Goal: Task Accomplishment & Management: Complete application form

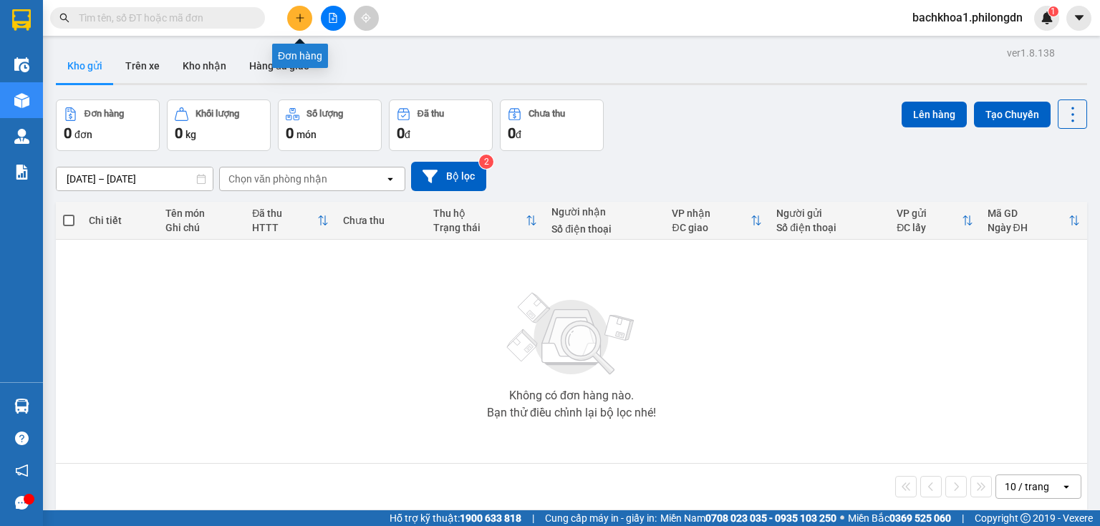
click at [293, 23] on button at bounding box center [299, 18] width 25 height 25
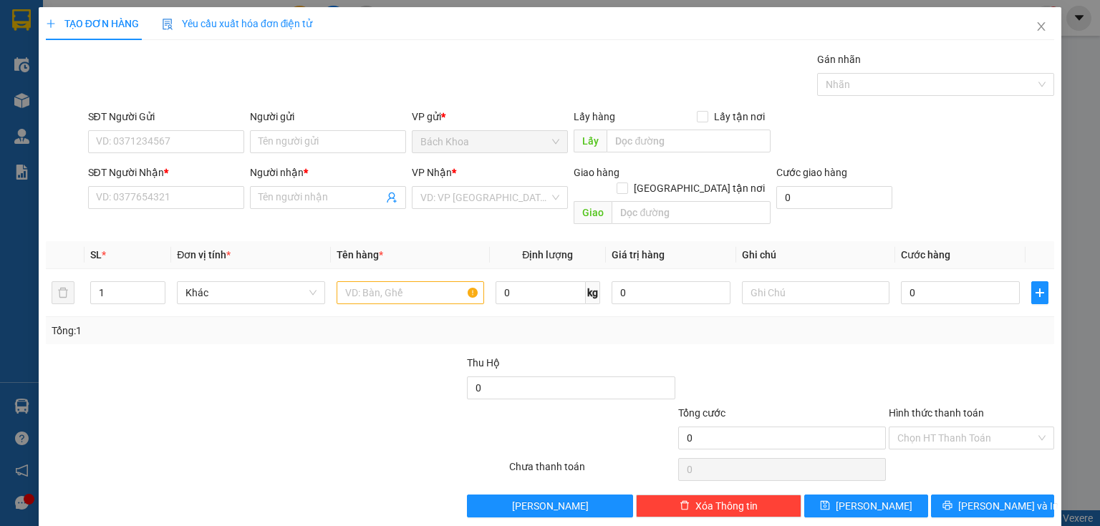
click at [190, 210] on div "SĐT Người Nhận * VD: 0377654321" at bounding box center [166, 190] width 156 height 50
click at [193, 203] on input "SĐT Người Nhận *" at bounding box center [166, 197] width 156 height 23
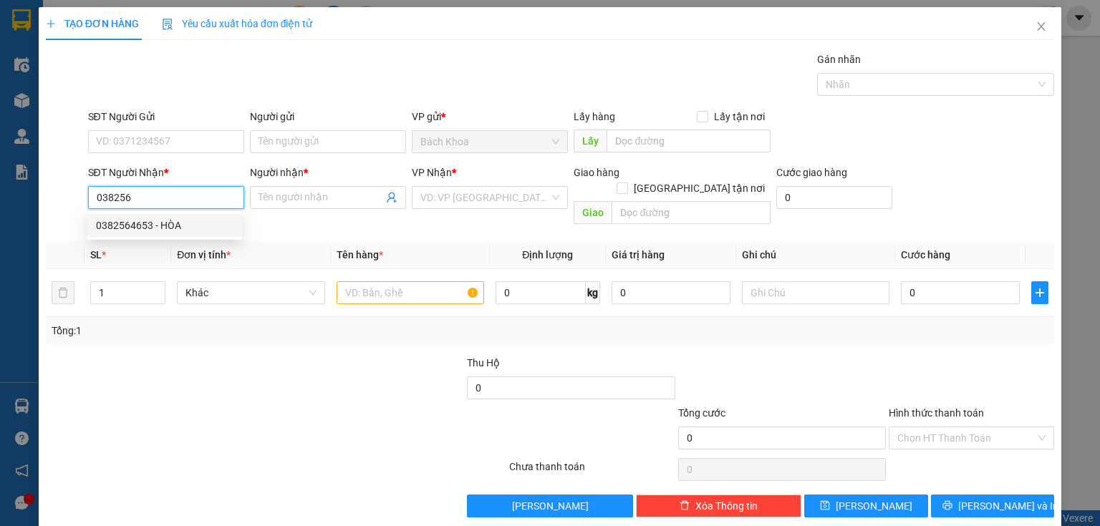
click at [183, 232] on div "0382564653 - HÒA" at bounding box center [164, 226] width 137 height 16
type input "0382564653"
type input "HÒA"
type input "CHU VĂN AN"
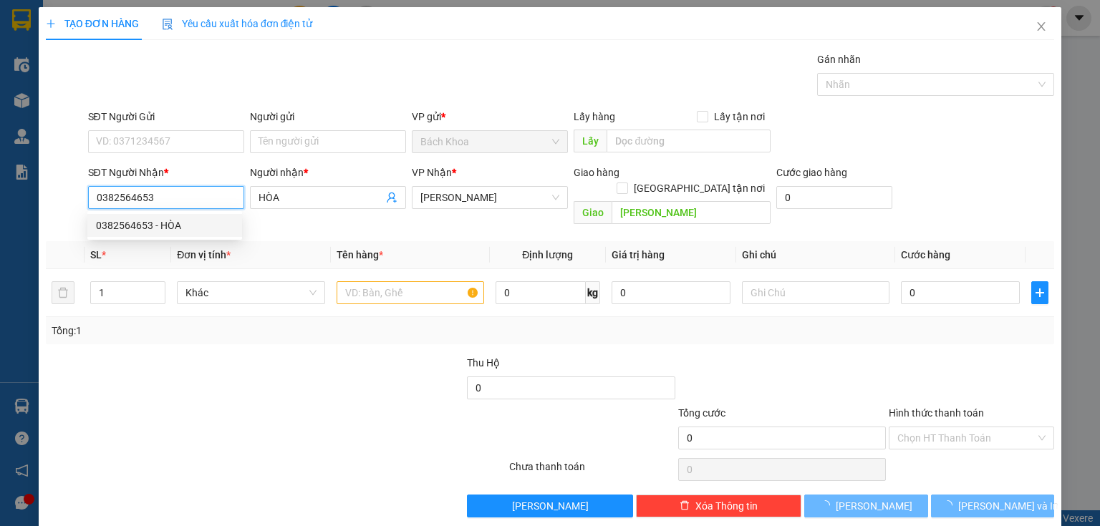
type input "30.000"
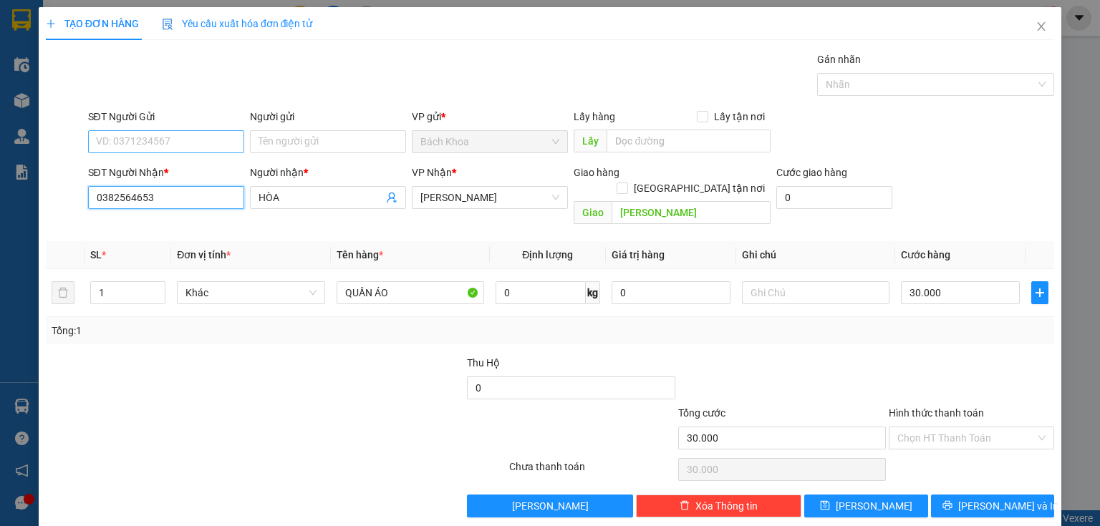
type input "0382564653"
click at [175, 140] on input "SĐT Người Gửi" at bounding box center [166, 141] width 156 height 23
click at [188, 183] on div "0983545945 - TÙNG" at bounding box center [164, 192] width 155 height 23
type input "0983545945"
type input "TÙNG"
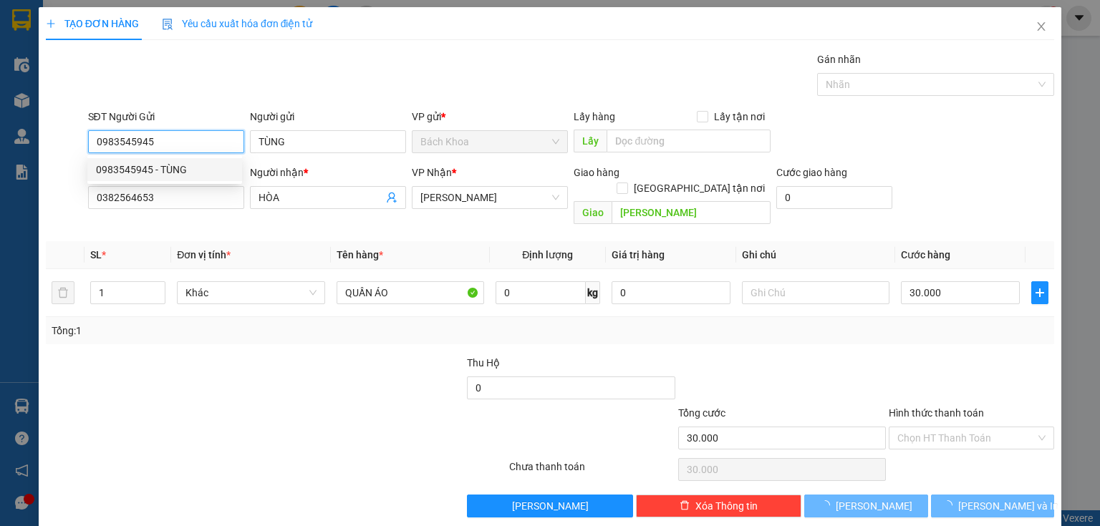
type input "50.000"
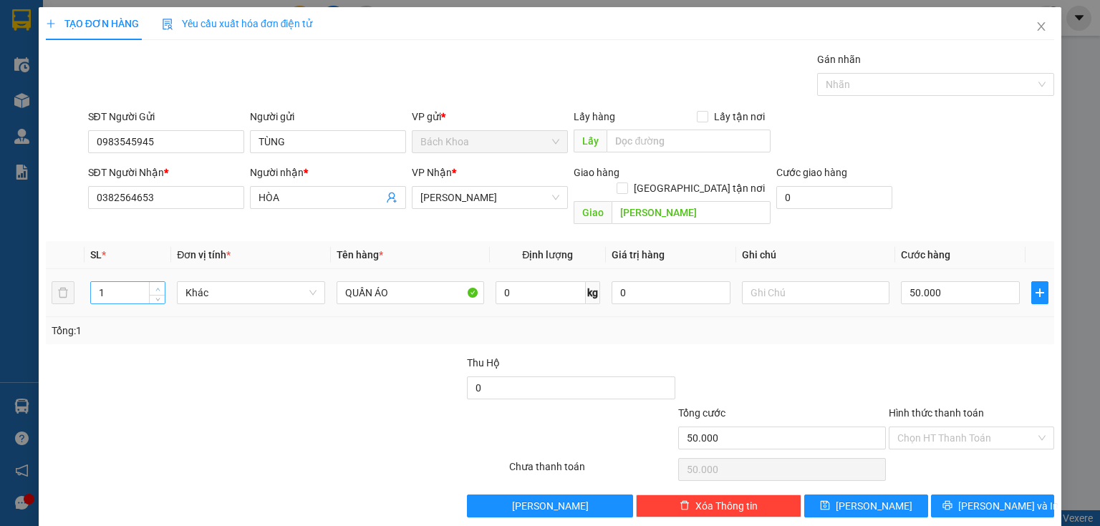
type input "2"
click at [153, 285] on span "up" at bounding box center [157, 289] width 9 height 9
click at [986, 281] on input "50.000" at bounding box center [960, 292] width 119 height 23
type input "8"
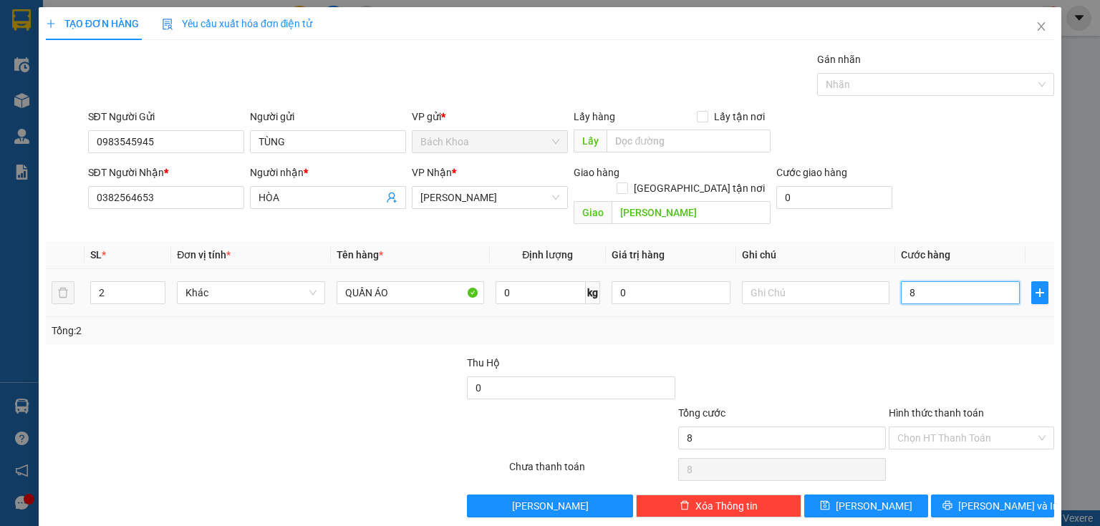
type input "80"
type input "800"
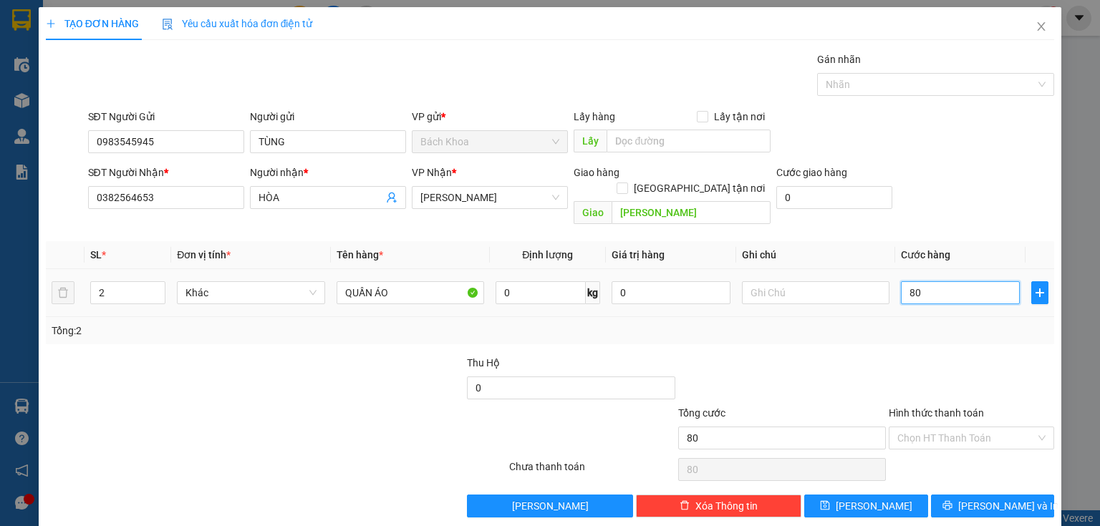
type input "800"
type input "8.000"
type input "80.000"
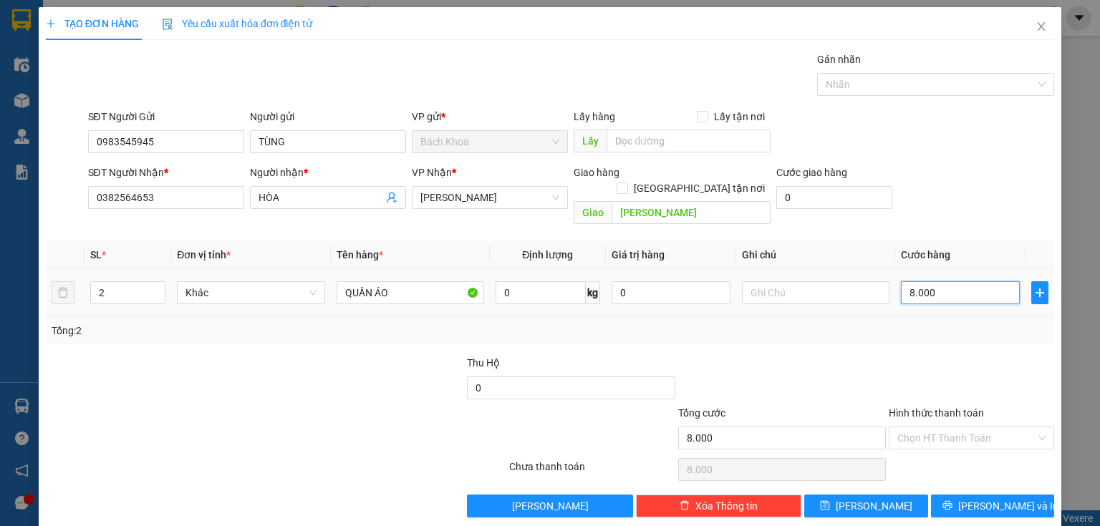
type input "80.000"
drag, startPoint x: 934, startPoint y: 410, endPoint x: 953, endPoint y: 432, distance: 29.0
click at [934, 427] on input "Hình thức thanh toán" at bounding box center [966, 437] width 138 height 21
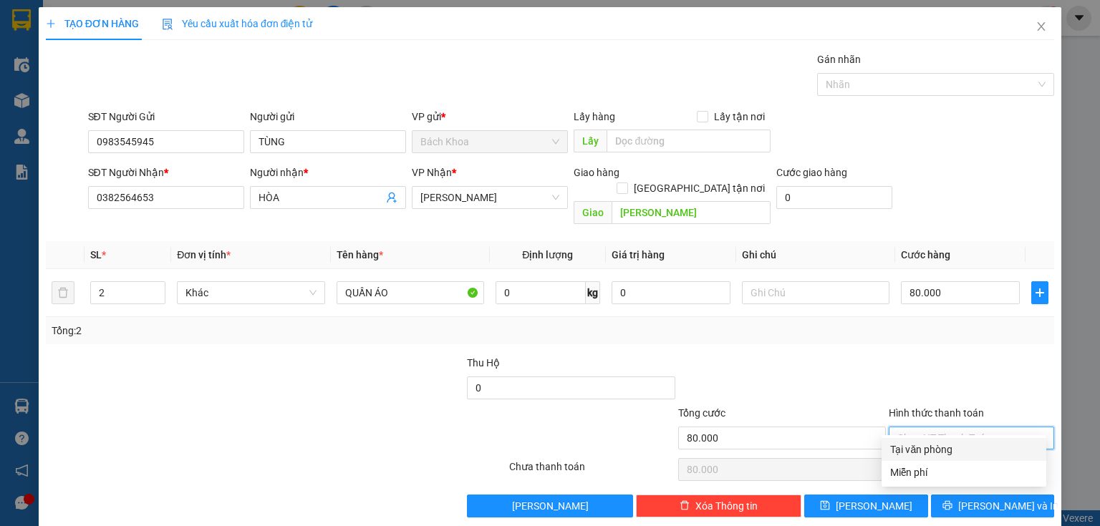
click at [954, 440] on div "Tại văn phòng" at bounding box center [963, 449] width 165 height 23
type input "0"
click at [966, 476] on div "Transit Pickup Surcharge Ids Transit Deliver Surcharge Ids Transit Deliver Surc…" at bounding box center [550, 285] width 1008 height 466
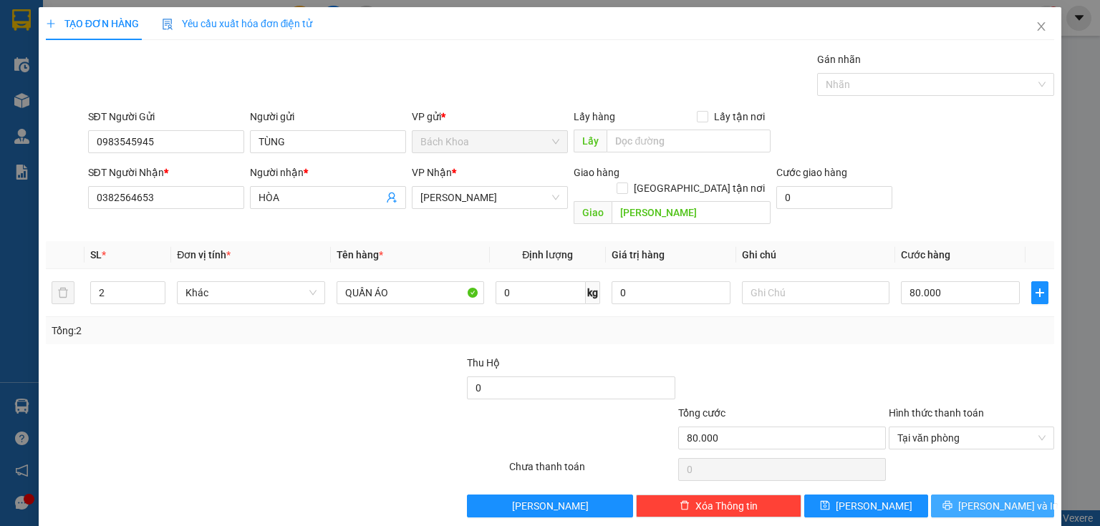
click at [982, 498] on span "Lưu và In" at bounding box center [1008, 506] width 100 height 16
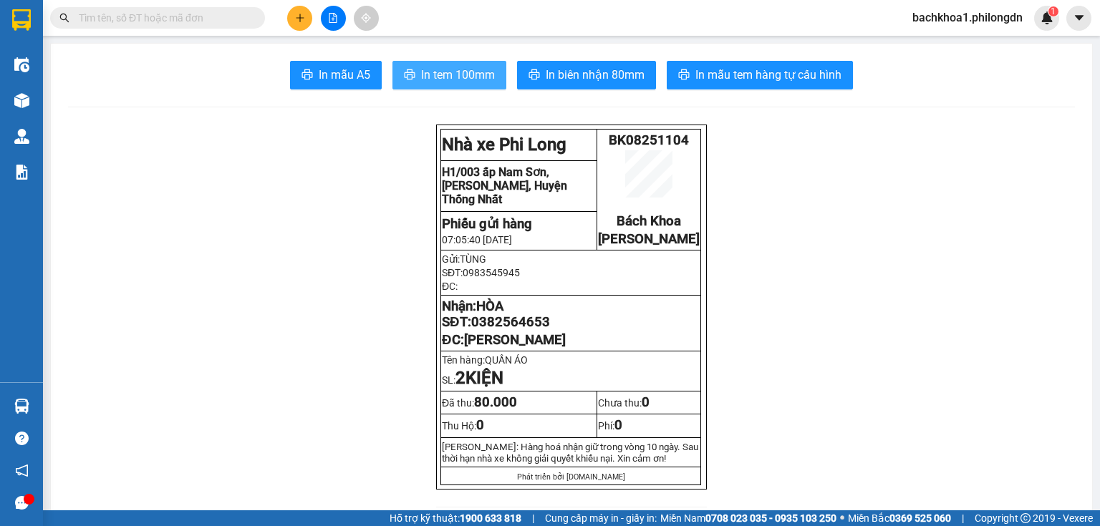
click at [429, 65] on button "In tem 100mm" at bounding box center [449, 75] width 114 height 29
click at [515, 330] on span "0382564653" at bounding box center [510, 322] width 79 height 16
copy span "0382564653"
click at [439, 72] on span "In tem 100mm" at bounding box center [458, 75] width 74 height 18
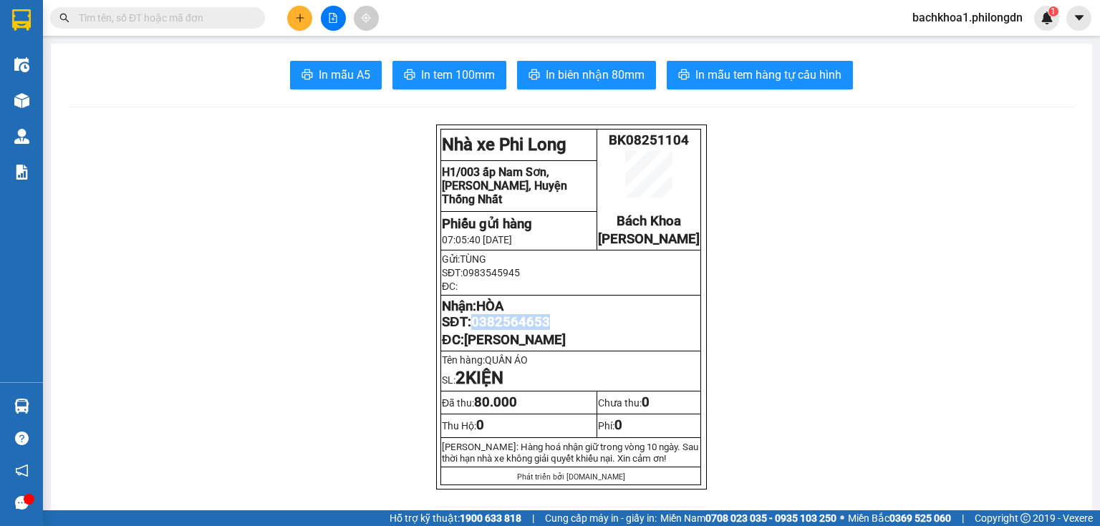
click at [295, 14] on icon "plus" at bounding box center [300, 18] width 10 height 10
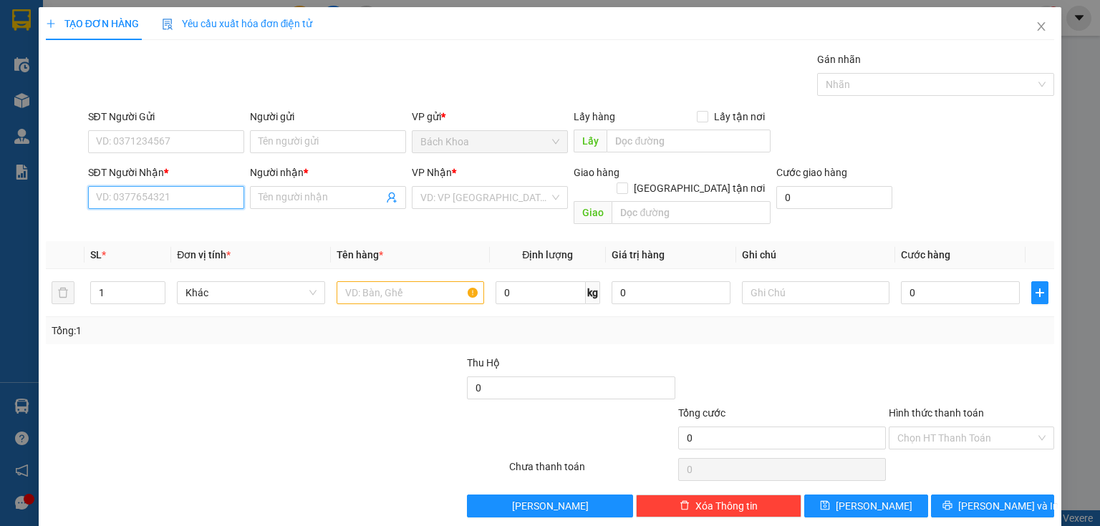
click at [123, 196] on input "SĐT Người Nhận *" at bounding box center [166, 197] width 156 height 23
click at [139, 221] on div "0774571198 - MINH TÂM" at bounding box center [166, 226] width 141 height 16
type input "0774571198"
type input "MINH TÂM"
type input "PHÚ TÚC"
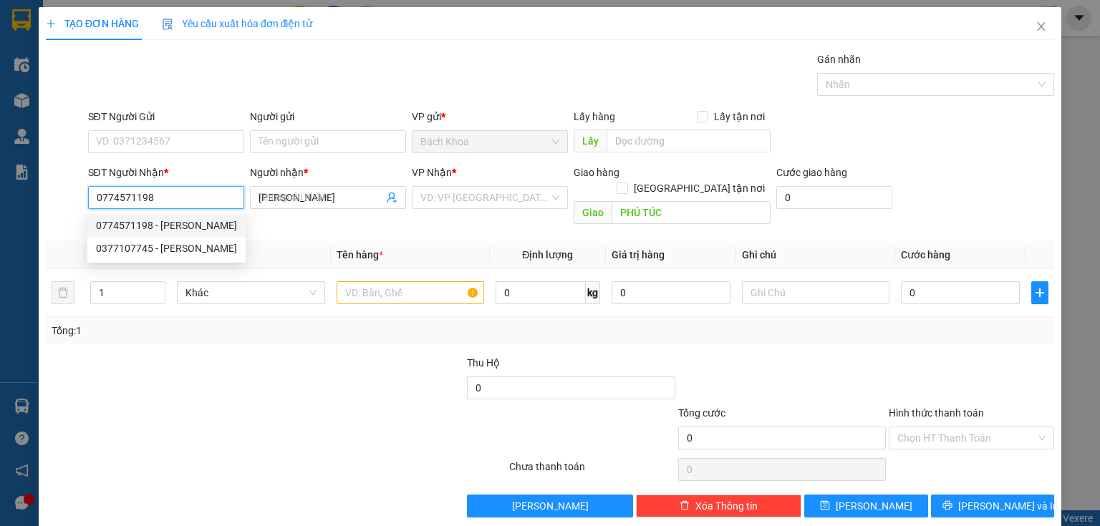
type input "40.000"
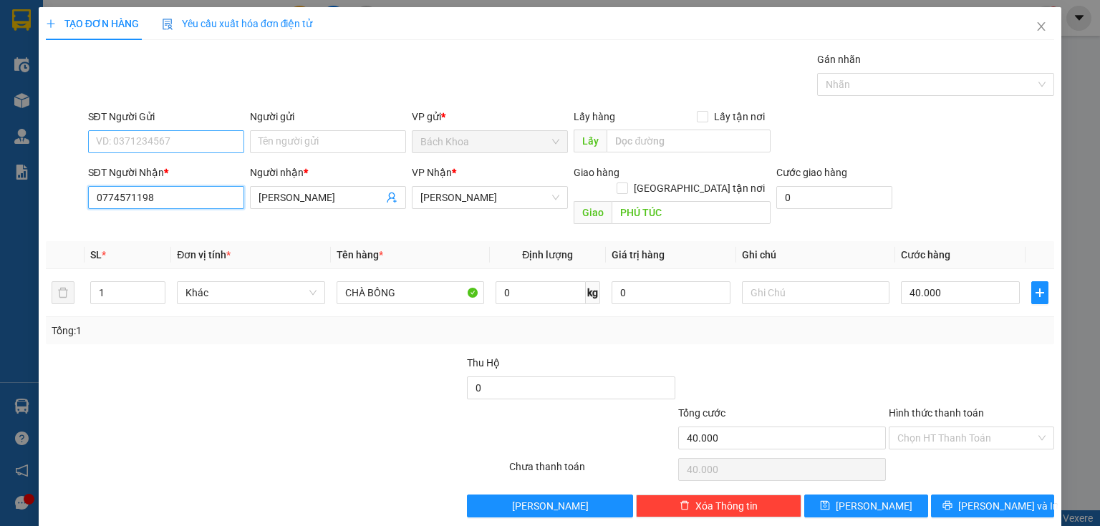
type input "0774571198"
click at [177, 143] on input "SĐT Người Gửi" at bounding box center [166, 141] width 156 height 23
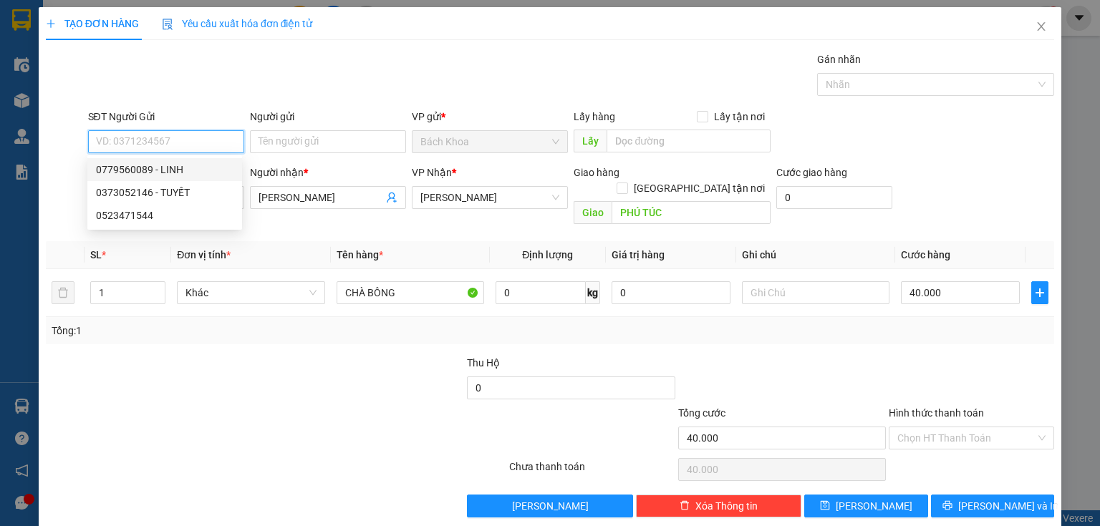
click at [193, 170] on div "0779560089 - LINH" at bounding box center [164, 170] width 137 height 16
type input "0779560089"
type input "LINH"
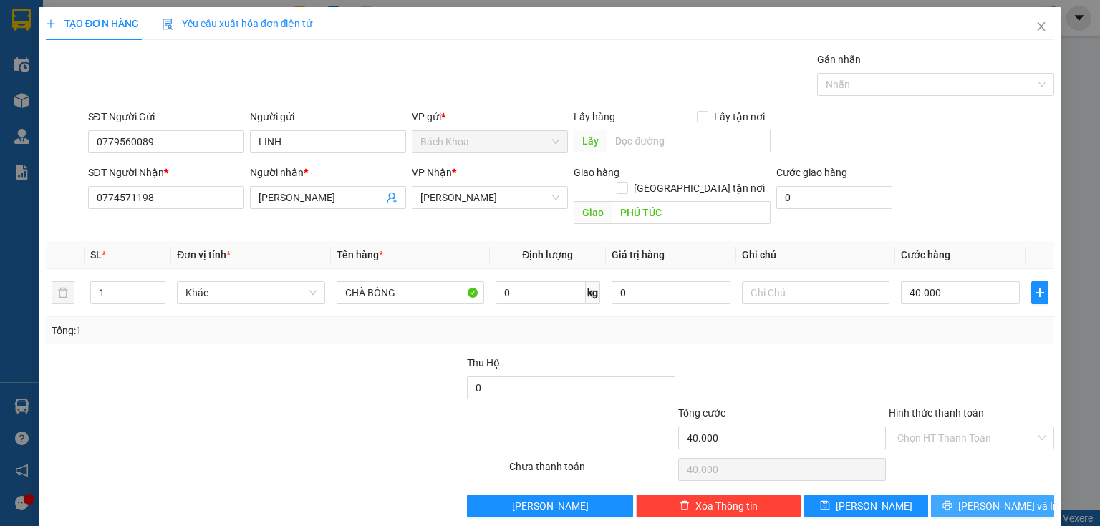
click at [974, 498] on span "Lưu và In" at bounding box center [1008, 506] width 100 height 16
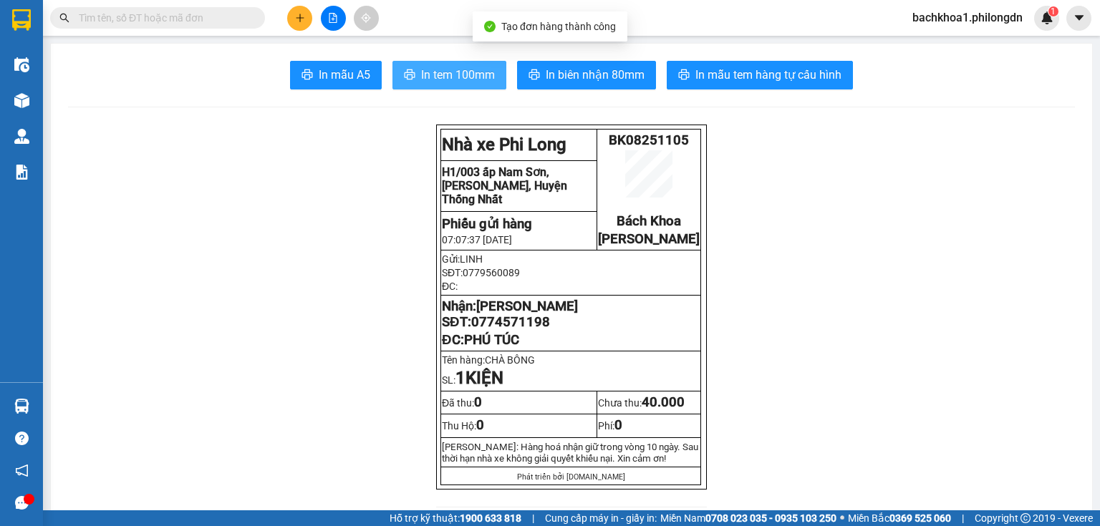
click at [429, 66] on span "In tem 100mm" at bounding box center [458, 75] width 74 height 18
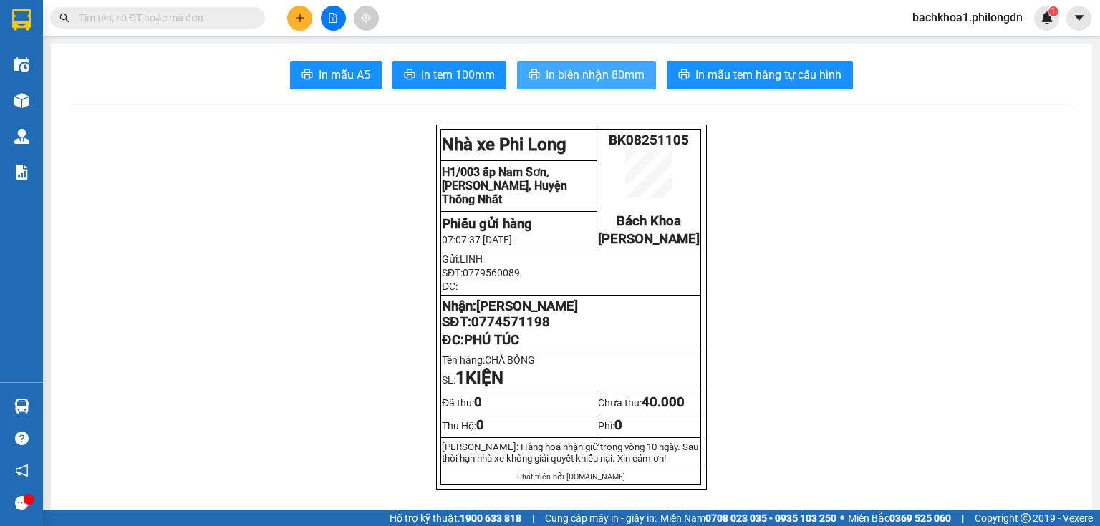
click at [569, 69] on span "In biên nhận 80mm" at bounding box center [594, 75] width 99 height 18
click at [521, 330] on span "0774571198" at bounding box center [510, 322] width 79 height 16
